Goal: Information Seeking & Learning: Learn about a topic

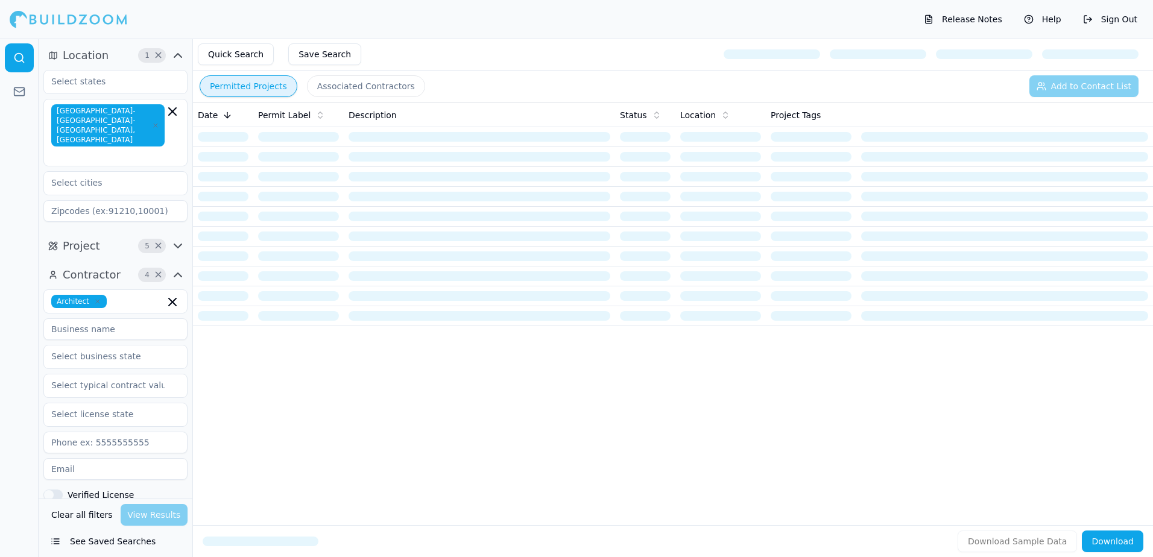
click at [238, 87] on button "Permitted Projects" at bounding box center [249, 86] width 98 height 22
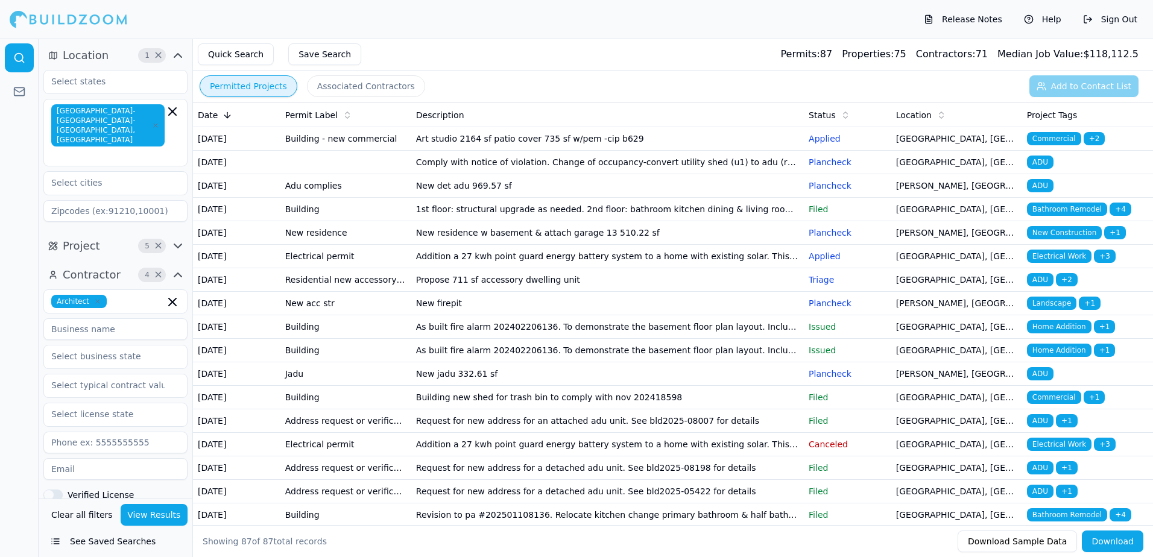
click at [152, 512] on button "View Results" at bounding box center [155, 515] width 68 height 22
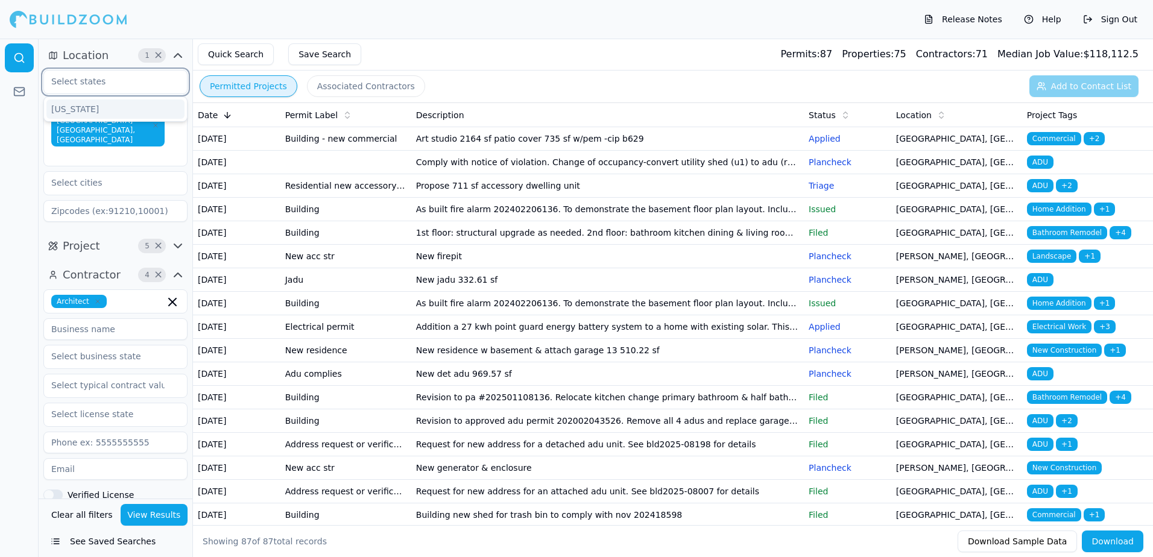
click at [78, 78] on input "text" at bounding box center [108, 82] width 128 height 22
click at [78, 105] on div "[US_STATE]" at bounding box center [115, 108] width 138 height 19
click at [158, 516] on button "View Results" at bounding box center [155, 515] width 68 height 22
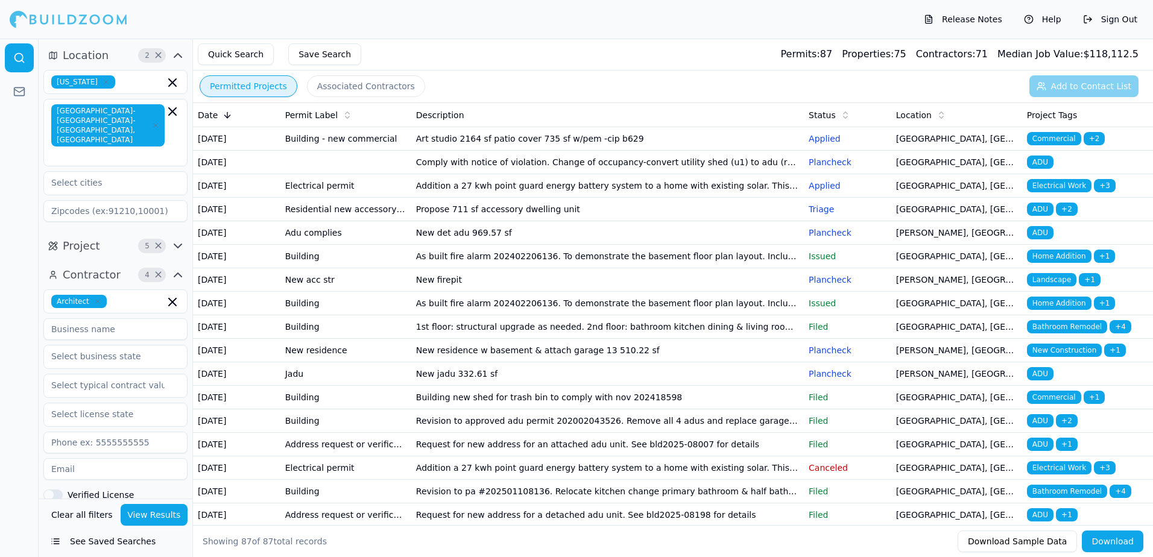
click at [917, 174] on td "[GEOGRAPHIC_DATA], [GEOGRAPHIC_DATA]" at bounding box center [956, 163] width 131 height 24
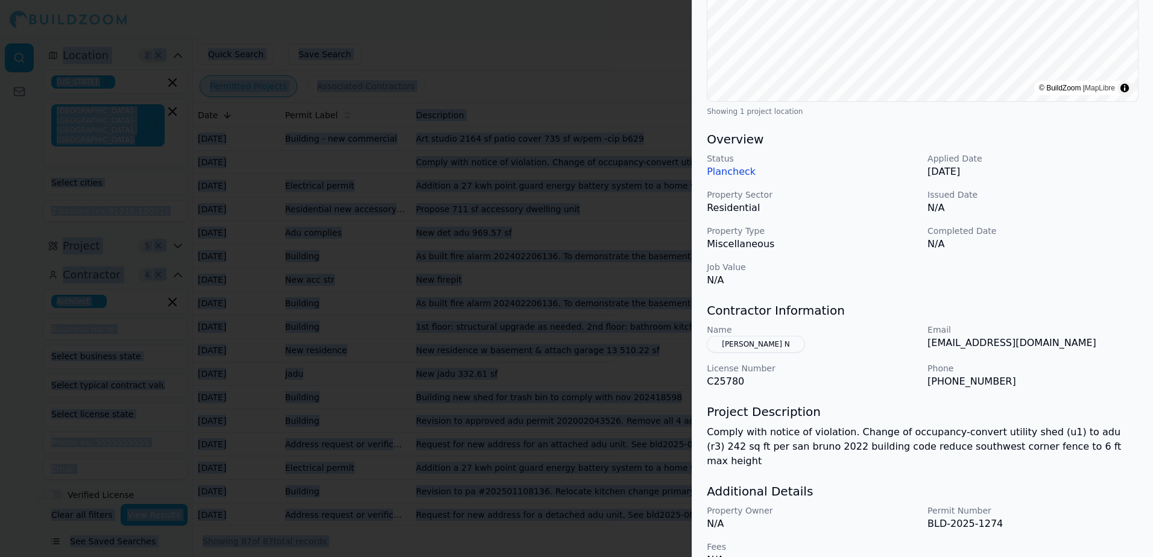
scroll to position [259, 0]
